Goal: Navigation & Orientation: Find specific page/section

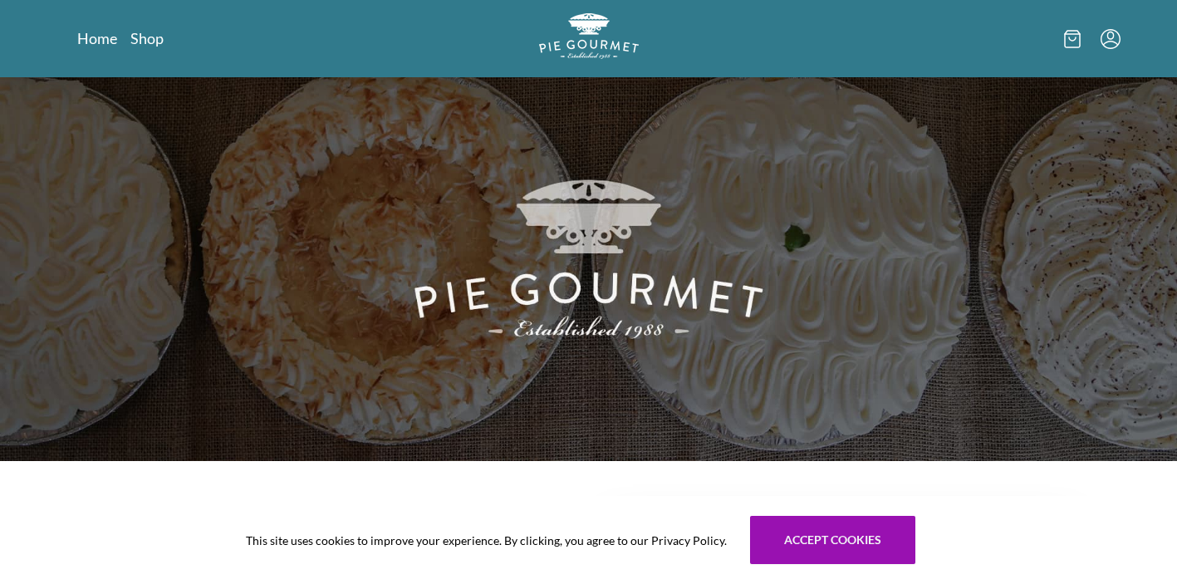
scroll to position [43, 0]
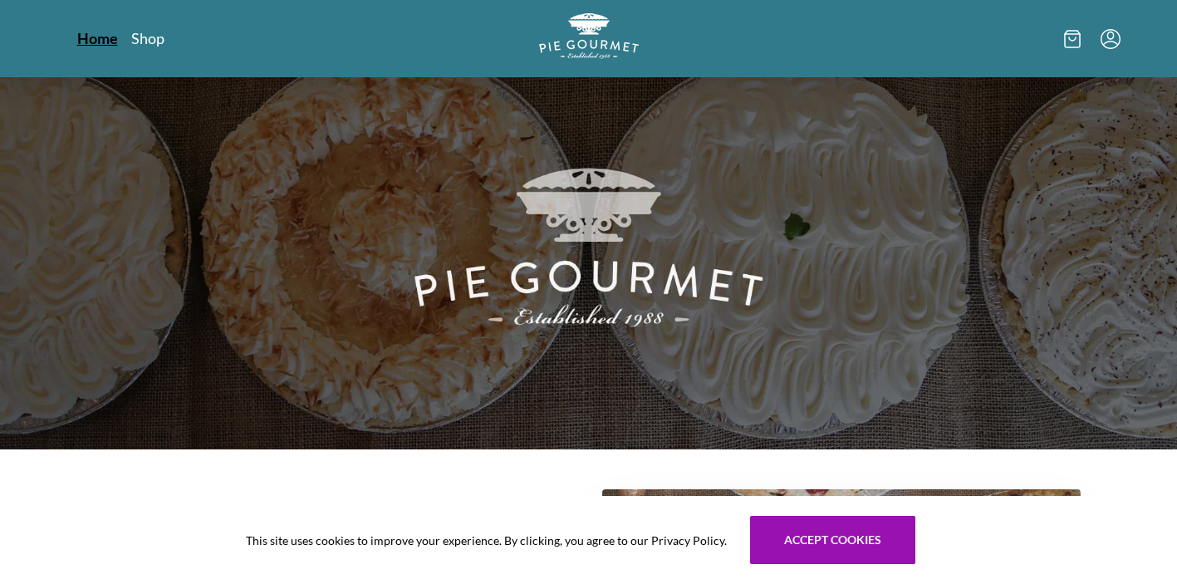
click at [95, 45] on link "Home" at bounding box center [97, 38] width 41 height 20
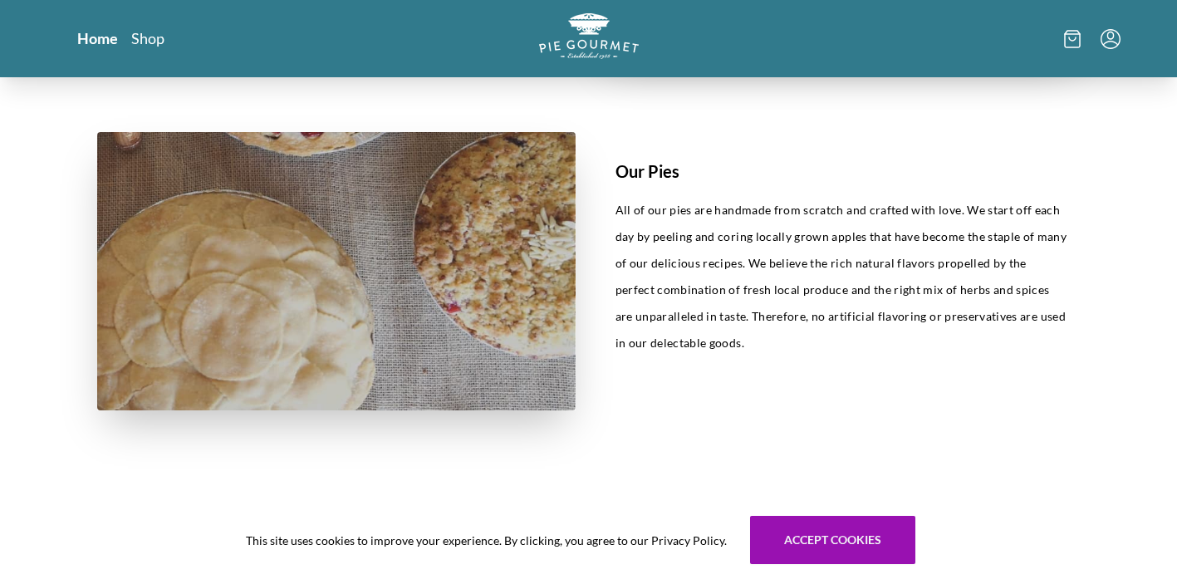
scroll to position [769, 0]
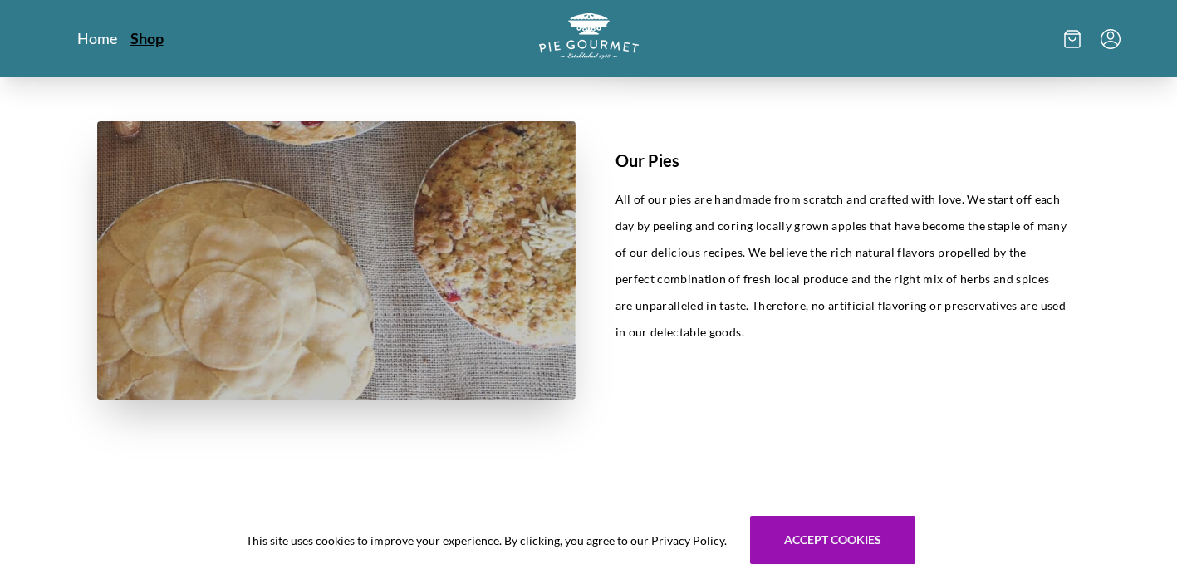
click at [161, 45] on link "Shop" at bounding box center [146, 38] width 33 height 20
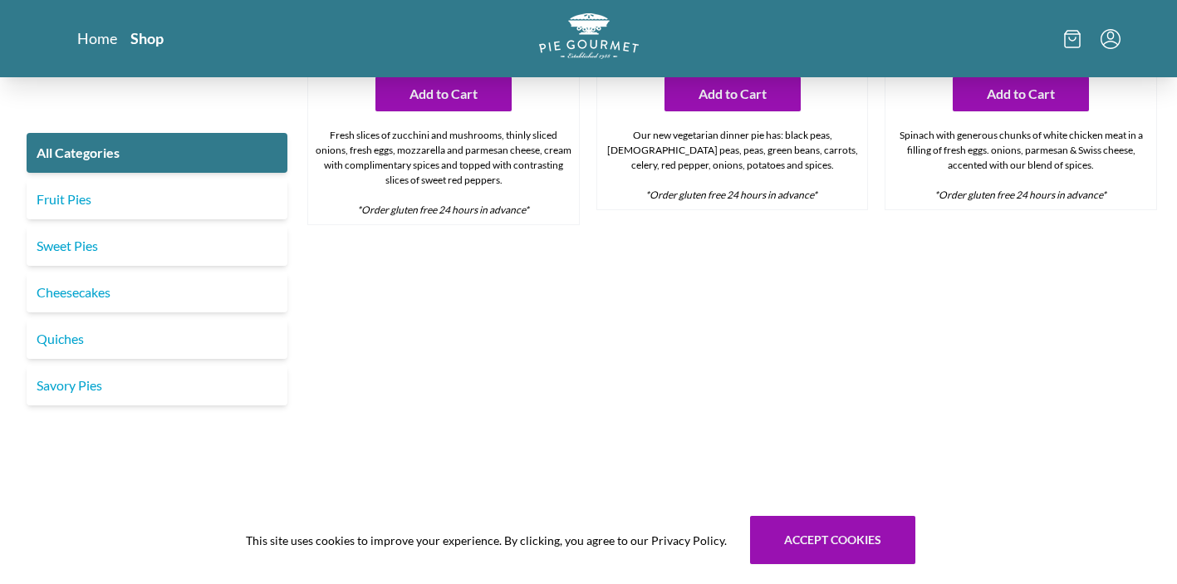
scroll to position [1250, 0]
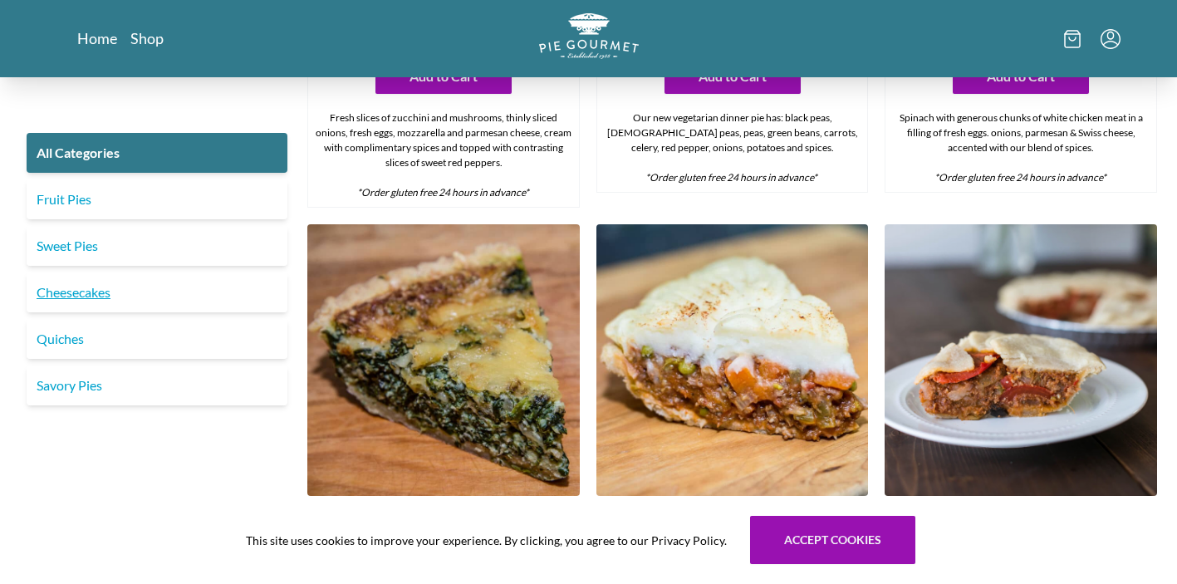
click at [208, 277] on link "Cheesecakes" at bounding box center [157, 292] width 261 height 40
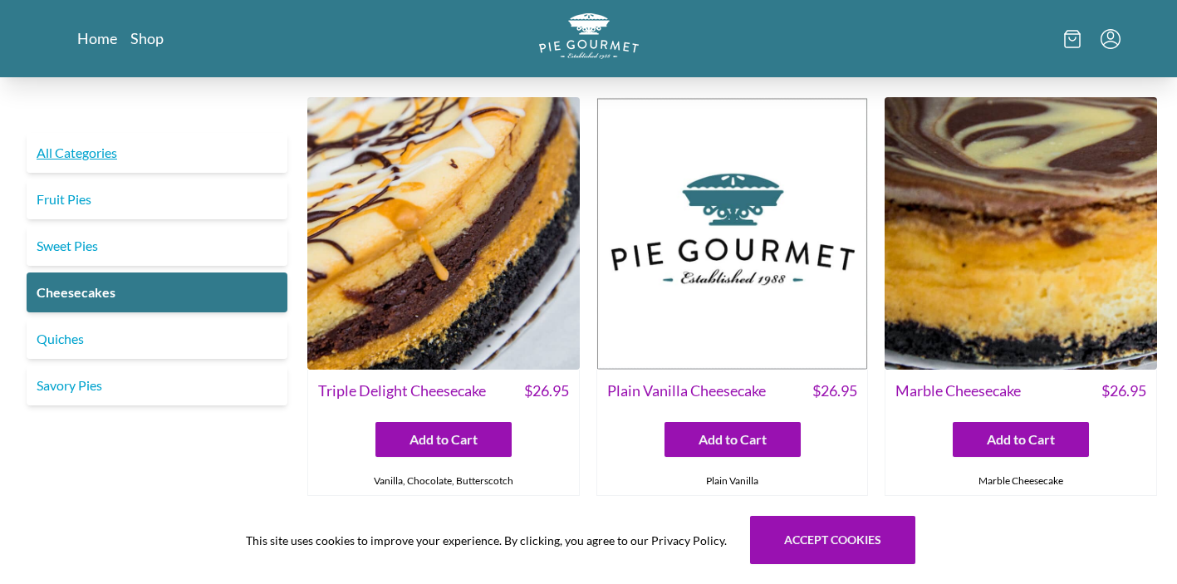
click at [202, 157] on link "All Categories" at bounding box center [157, 153] width 261 height 40
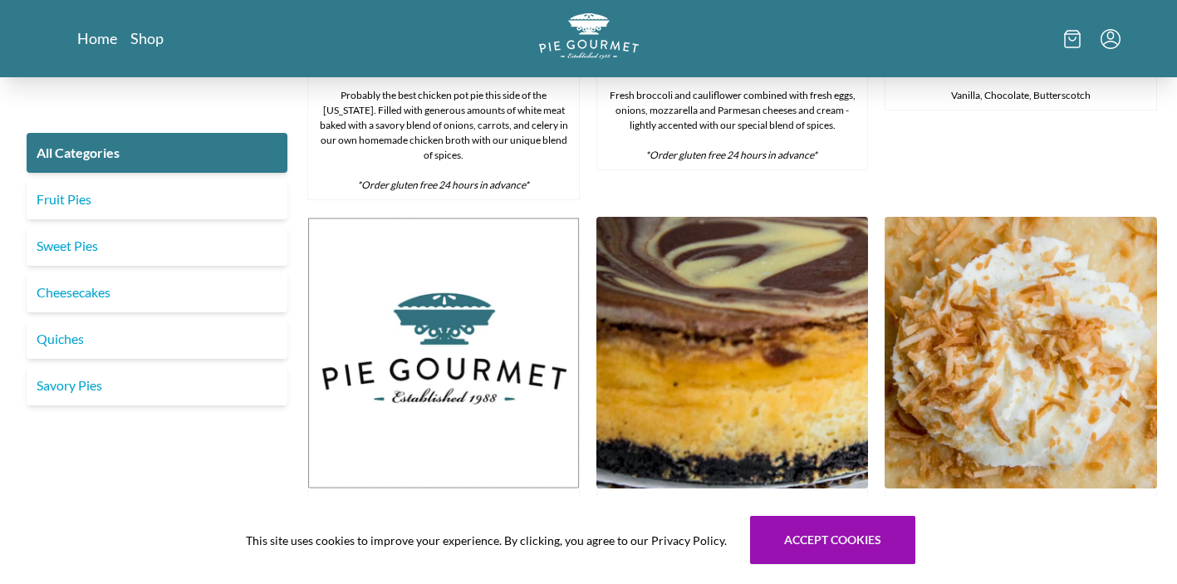
scroll to position [2730, 0]
